Goal: Transaction & Acquisition: Purchase product/service

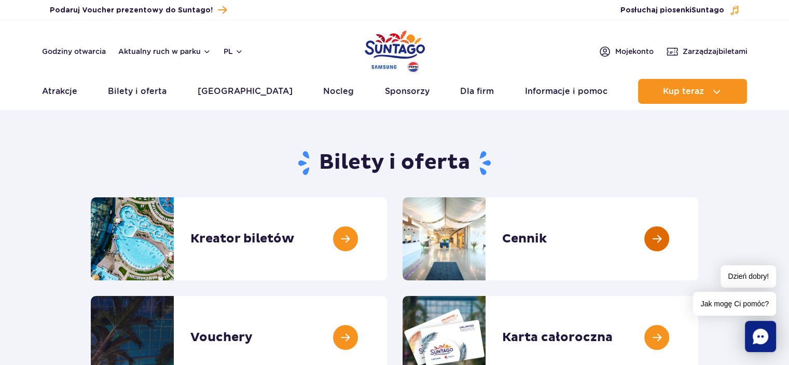
click at [698, 235] on link at bounding box center [698, 238] width 0 height 83
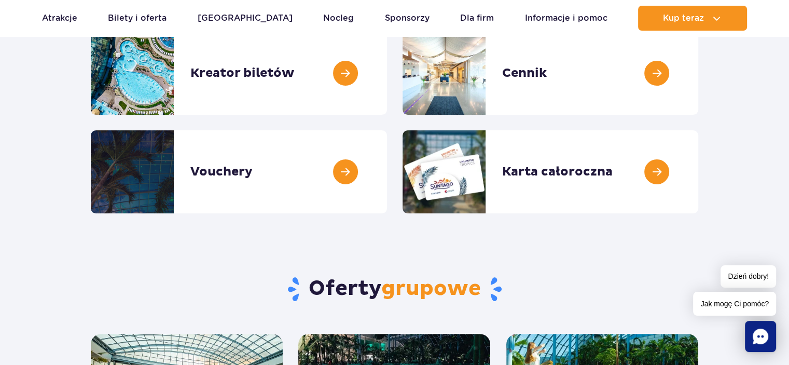
scroll to position [170, 0]
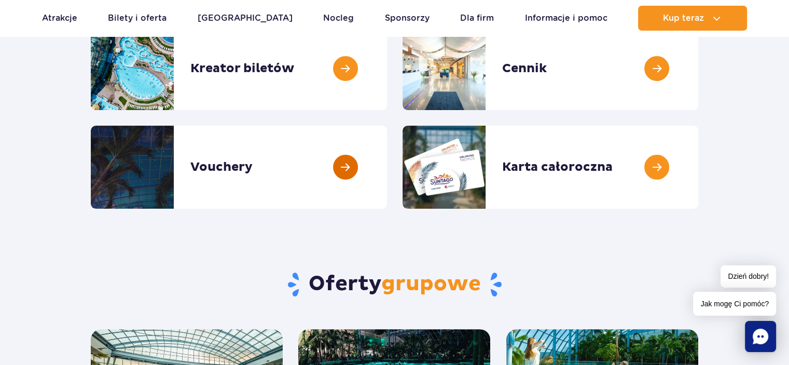
click at [387, 163] on link at bounding box center [387, 166] width 0 height 83
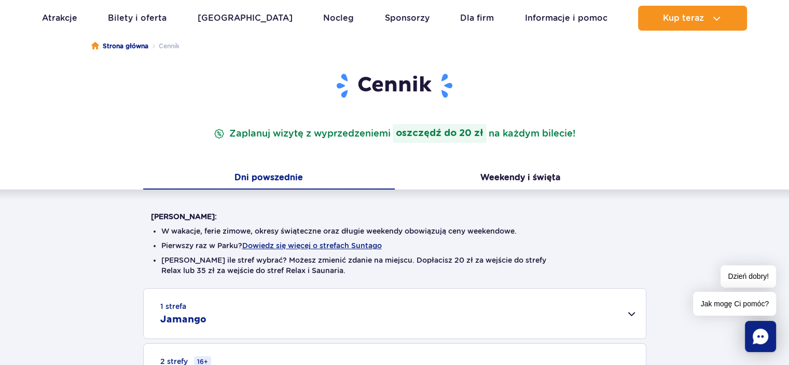
scroll to position [99, 0]
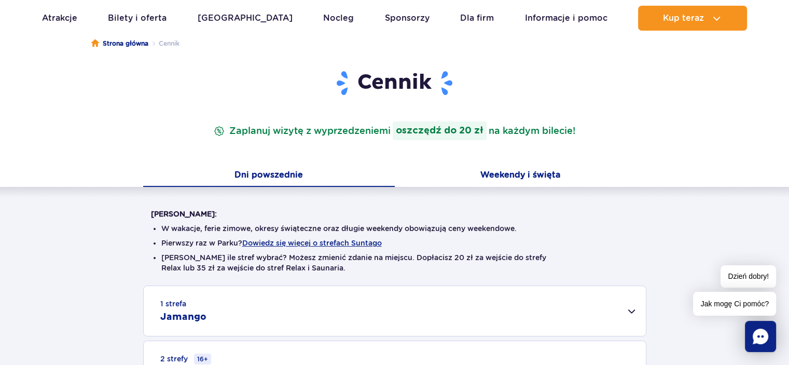
click at [522, 175] on button "Weekendy i święta" at bounding box center [520, 176] width 251 height 22
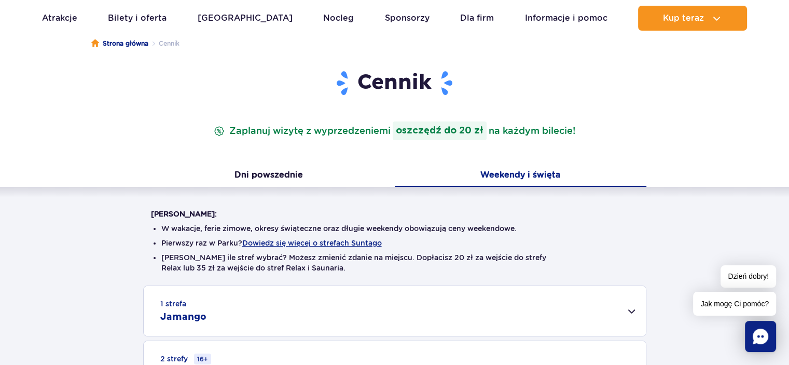
click at [522, 174] on button "Weekendy i święta" at bounding box center [520, 176] width 251 height 22
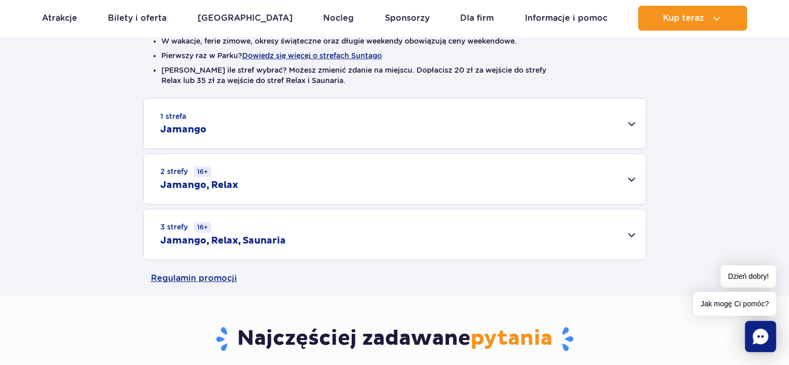
scroll to position [296, 0]
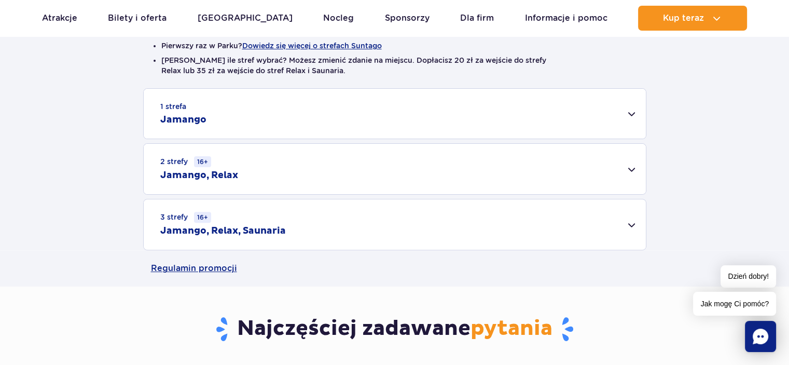
click at [630, 226] on div "3 strefy 16+ Jamango, Relax, Saunaria" at bounding box center [395, 224] width 502 height 50
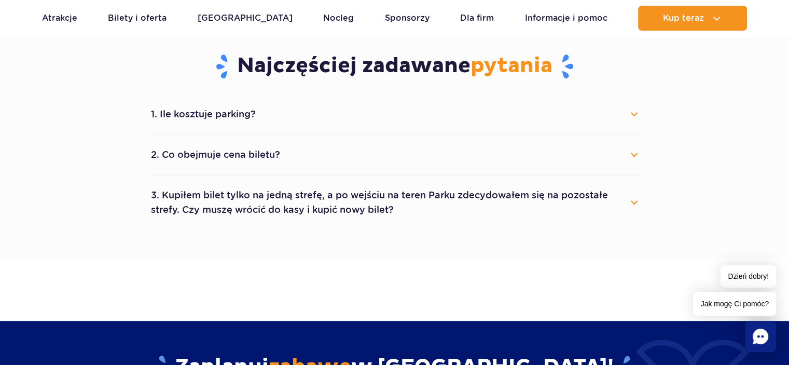
scroll to position [704, 0]
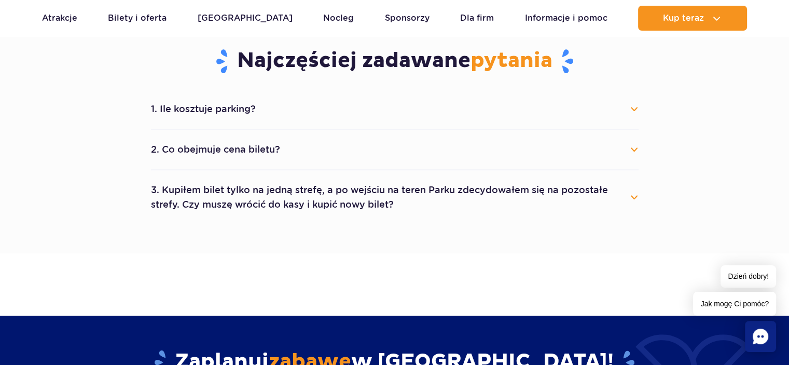
click at [633, 108] on button "1. Ile kosztuje parking?" at bounding box center [394, 108] width 487 height 23
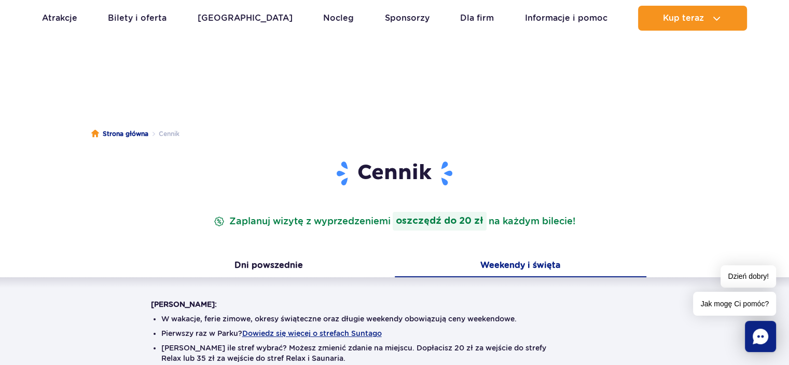
scroll to position [0, 0]
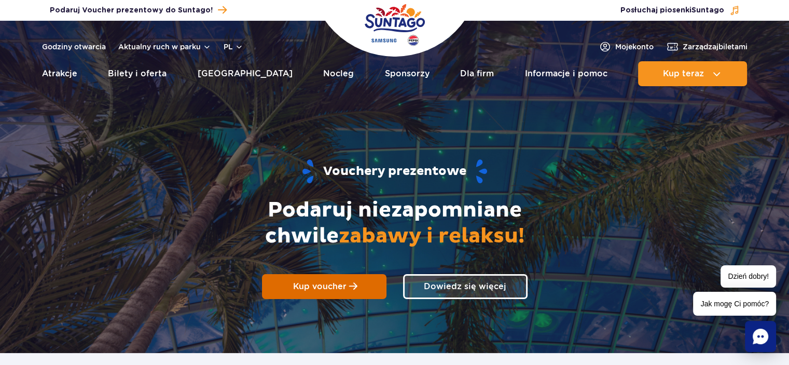
click at [347, 287] on link "Kup voucher" at bounding box center [324, 286] width 124 height 25
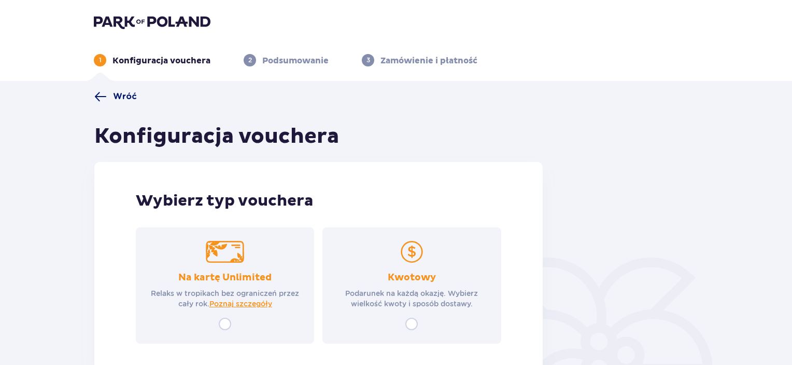
click at [97, 93] on span at bounding box center [100, 96] width 12 height 12
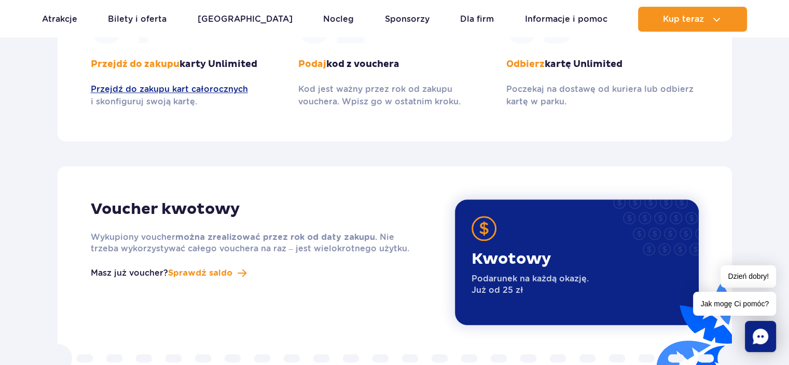
scroll to position [1194, 0]
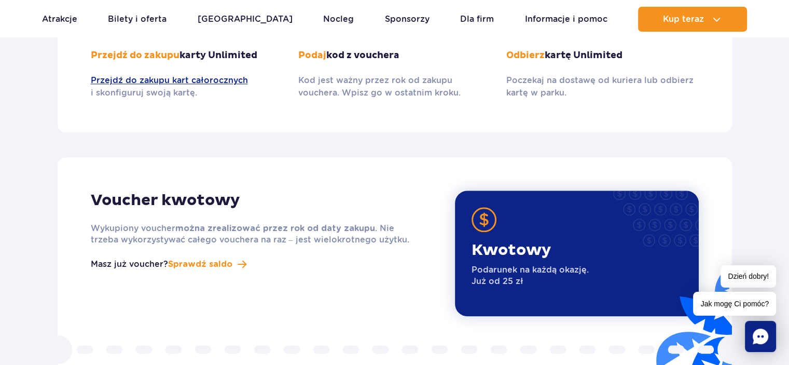
click at [564, 240] on p "Kwotowy" at bounding box center [529, 250] width 117 height 20
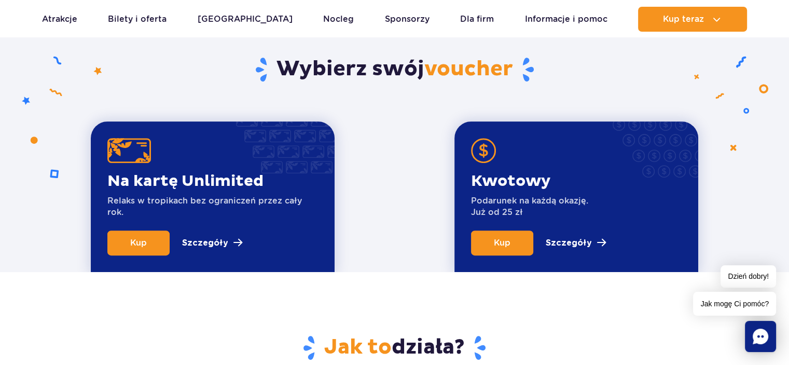
scroll to position [353, 0]
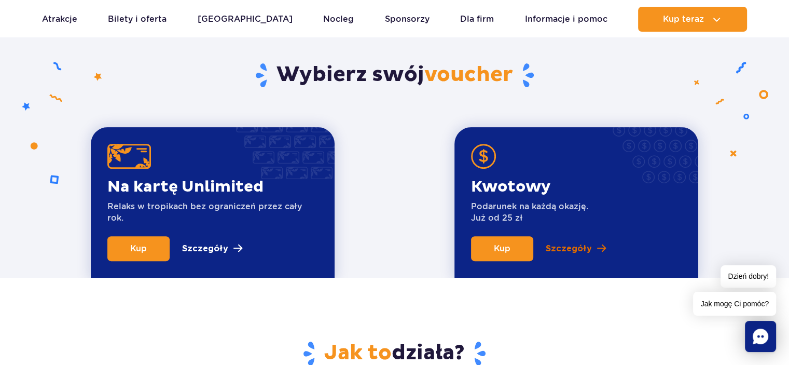
click at [583, 248] on p "Szczegóły" at bounding box center [568, 248] width 46 height 12
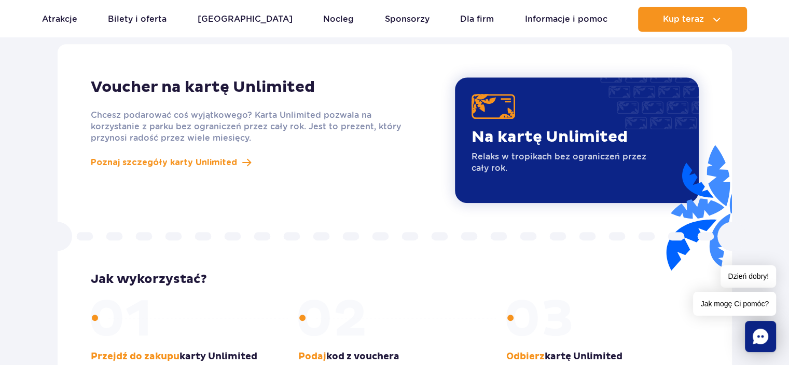
scroll to position [890, 0]
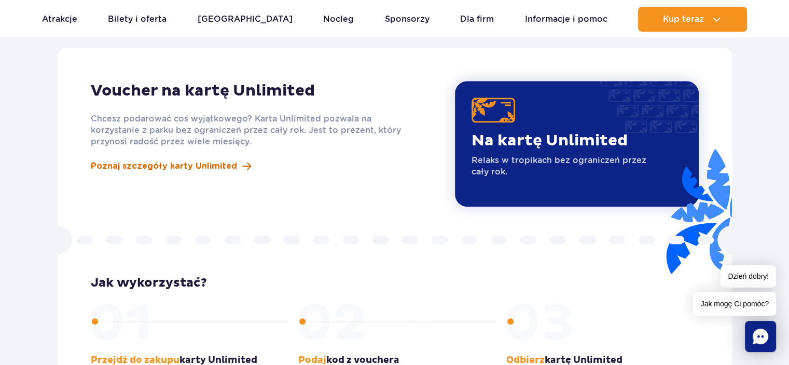
click at [209, 160] on span "Poznaj szczegóły karty Unlimited" at bounding box center [164, 166] width 146 height 12
click at [190, 160] on span "Poznaj szczegóły karty Unlimited" at bounding box center [164, 166] width 146 height 12
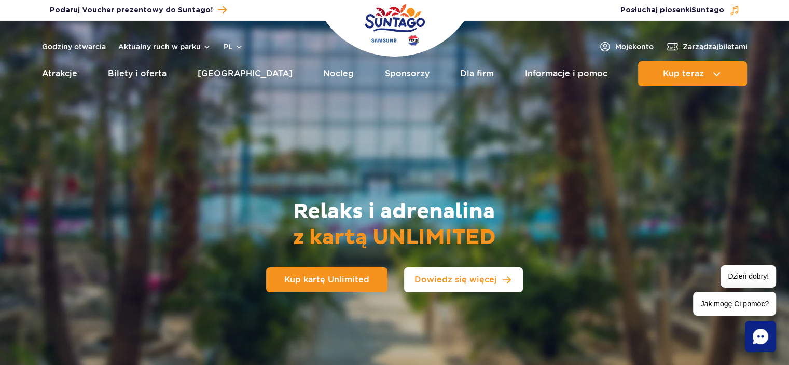
click at [436, 273] on link "Dowiedz się więcej" at bounding box center [463, 279] width 119 height 25
